Goal: Task Accomplishment & Management: Use online tool/utility

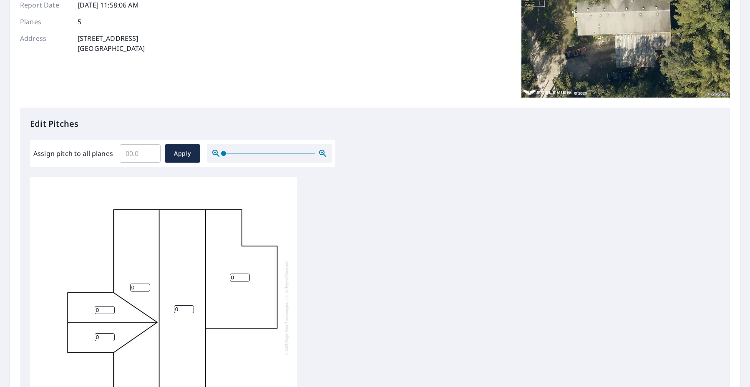
scroll to position [125, 0]
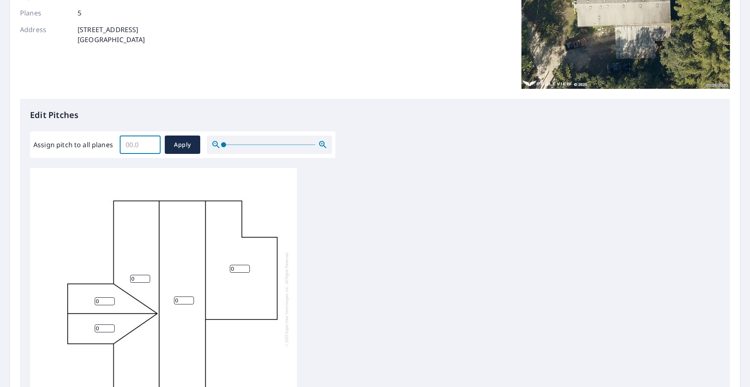
click at [144, 150] on input "Assign pitch to all planes" at bounding box center [140, 144] width 41 height 23
type input "6"
click at [181, 143] on span "Apply" at bounding box center [182, 145] width 22 height 10
type input "6"
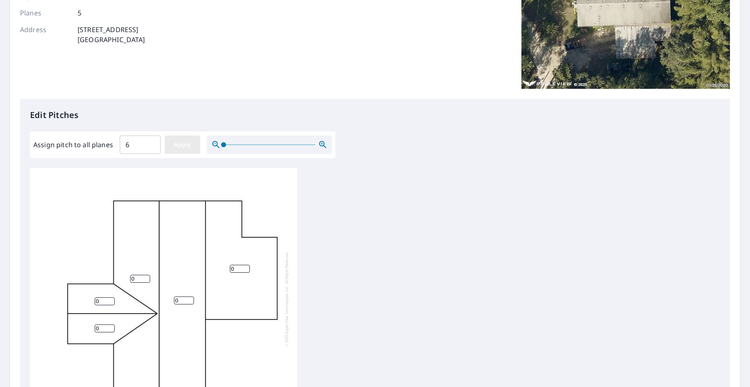
type input "6"
drag, startPoint x: 240, startPoint y: 268, endPoint x: 189, endPoint y: 257, distance: 52.0
click at [189, 257] on div "6 6 6 6 6" at bounding box center [163, 299] width 267 height 262
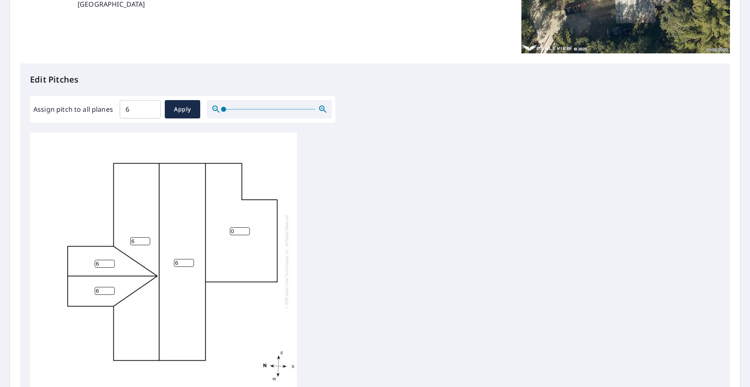
scroll to position [250, 0]
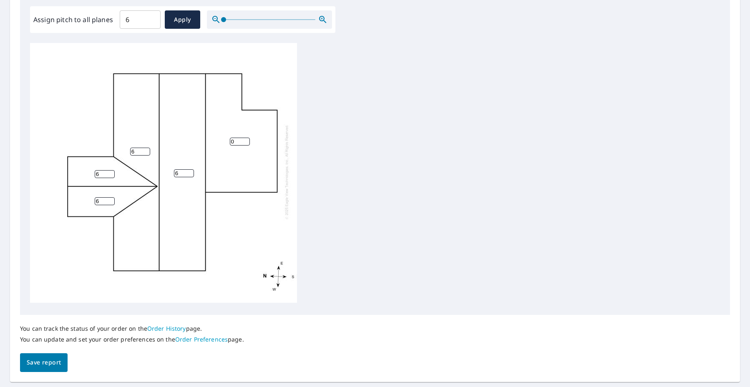
type input "0"
click at [30, 369] on button "Save report" at bounding box center [44, 362] width 48 height 19
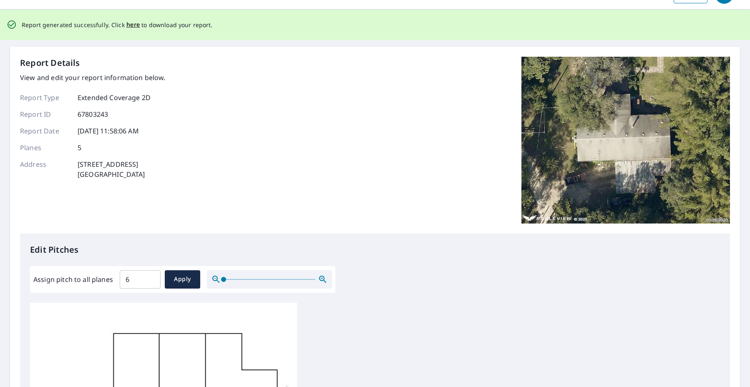
scroll to position [0, 0]
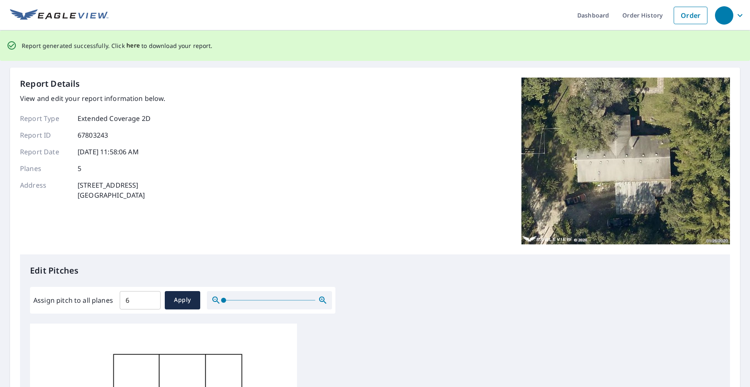
click at [134, 49] on span "here" at bounding box center [133, 45] width 14 height 10
